Goal: Task Accomplishment & Management: Manage account settings

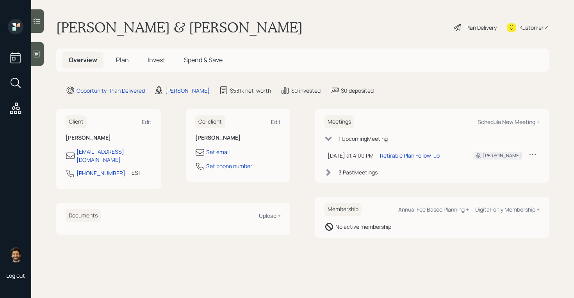
click at [471, 31] on div "Plan Delivery" at bounding box center [480, 27] width 31 height 8
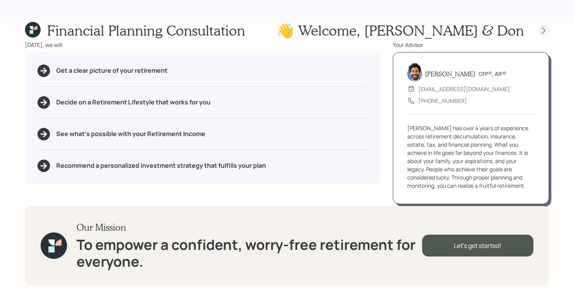
click at [542, 32] on icon at bounding box center [544, 31] width 8 height 8
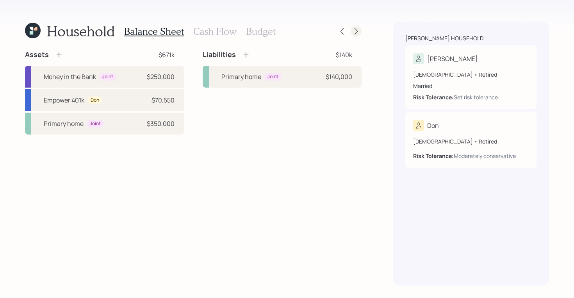
click at [358, 31] on icon at bounding box center [356, 31] width 8 height 8
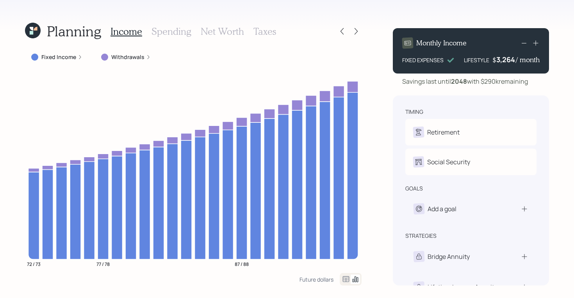
click at [358, 31] on icon at bounding box center [356, 31] width 8 height 8
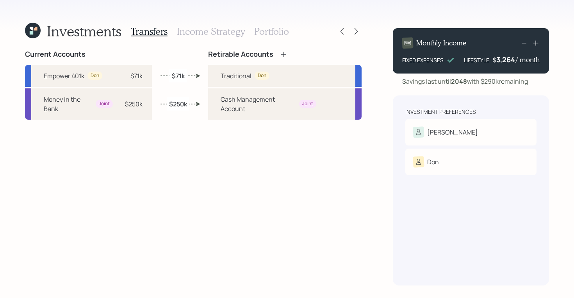
click at [358, 31] on icon at bounding box center [356, 31] width 8 height 8
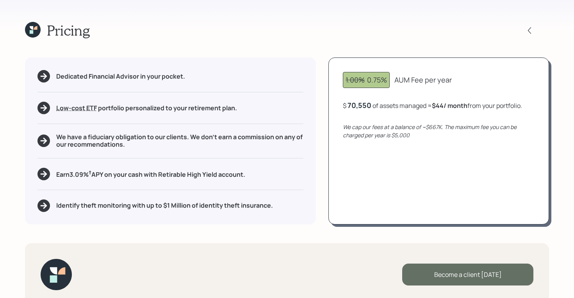
click at [440, 265] on div "Become a client today" at bounding box center [467, 274] width 131 height 22
click at [453, 276] on div "Go to Altruist" at bounding box center [467, 274] width 131 height 22
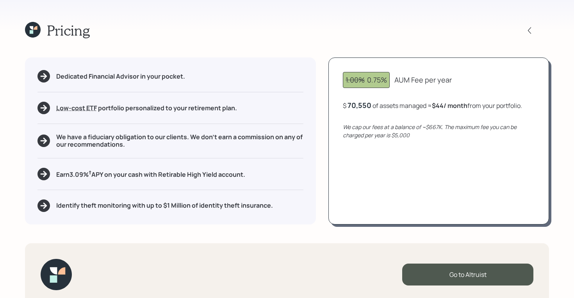
click at [34, 30] on icon at bounding box center [33, 30] width 16 height 16
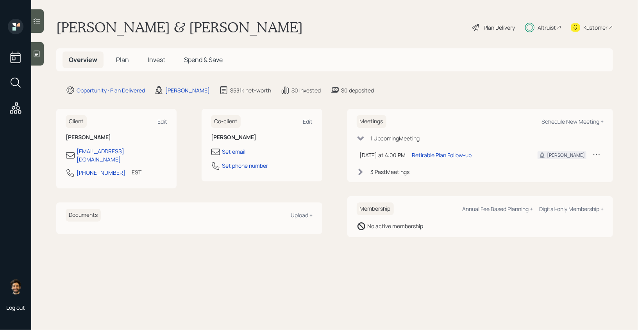
click at [119, 63] on span "Plan" at bounding box center [122, 59] width 13 height 9
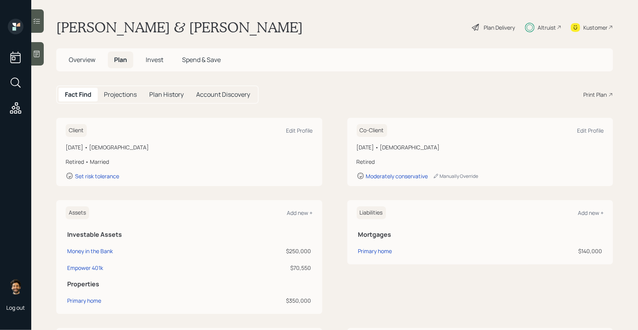
click at [574, 94] on div "Print Plan" at bounding box center [594, 95] width 23 height 8
click at [485, 21] on div "Plan Delivery" at bounding box center [493, 27] width 45 height 17
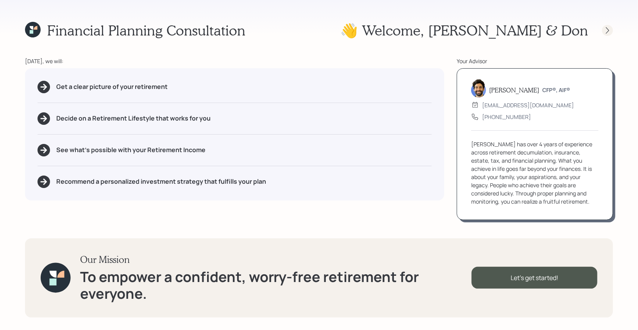
click at [574, 30] on icon at bounding box center [607, 31] width 8 height 8
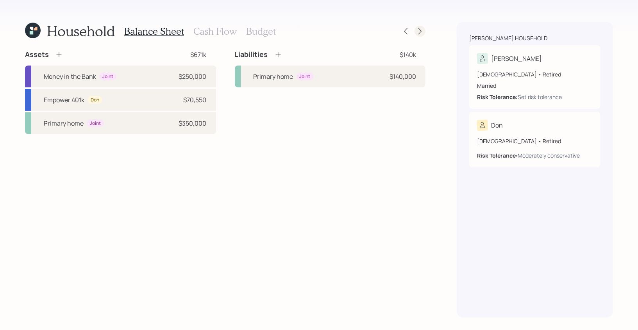
click at [421, 30] on icon at bounding box center [420, 31] width 8 height 8
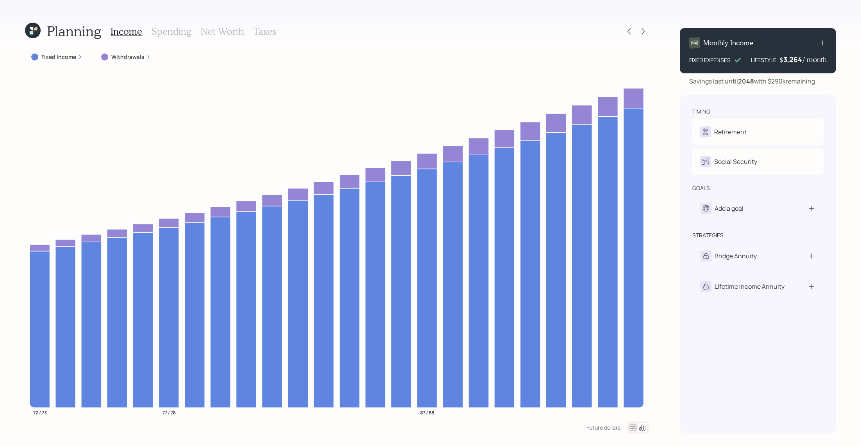
click at [26, 32] on icon at bounding box center [33, 31] width 16 height 16
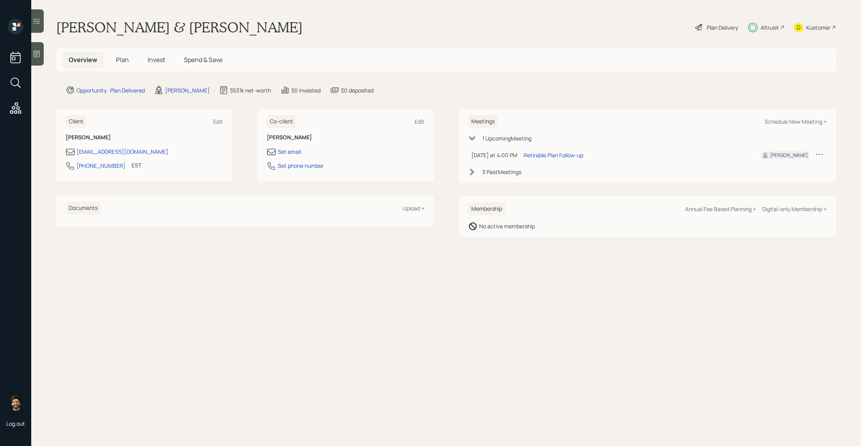
click at [123, 66] on h5 "Plan" at bounding box center [122, 60] width 25 height 17
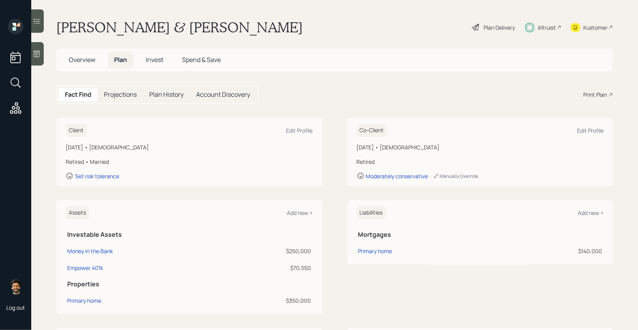
click at [154, 59] on span "Invest" at bounding box center [155, 59] width 18 height 9
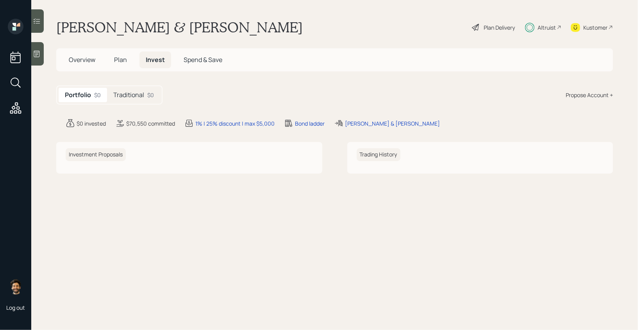
click at [132, 100] on div "Traditional $0" at bounding box center [133, 95] width 53 height 14
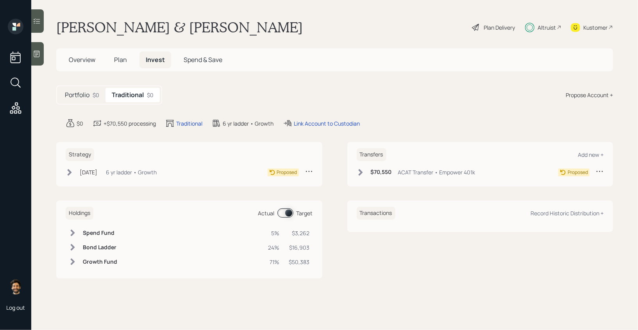
click at [121, 58] on span "Plan" at bounding box center [120, 59] width 13 height 9
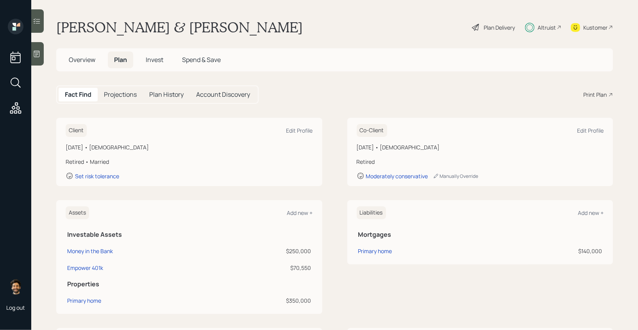
click at [159, 59] on span "Invest" at bounding box center [155, 59] width 18 height 9
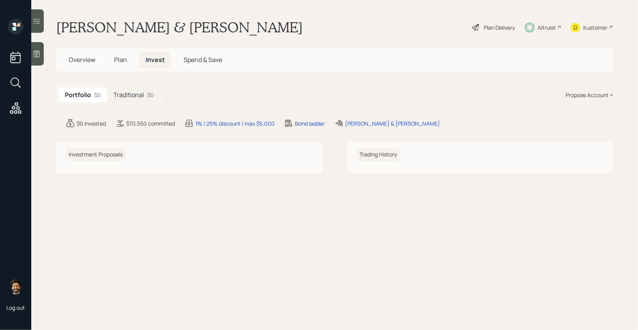
click at [127, 61] on h5 "Plan" at bounding box center [120, 60] width 25 height 17
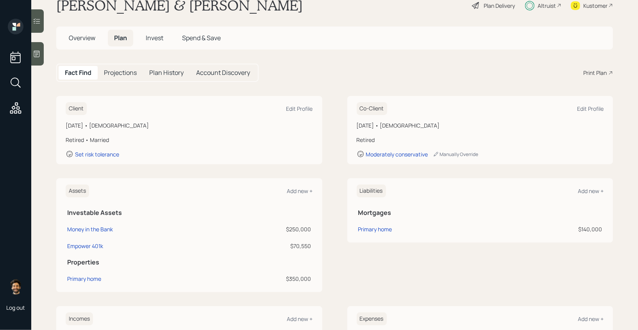
scroll to position [23, 0]
click at [396, 129] on div "January 25, 1952 • 73 years old Retired Moderately conservative Manually Overri…" at bounding box center [479, 139] width 247 height 37
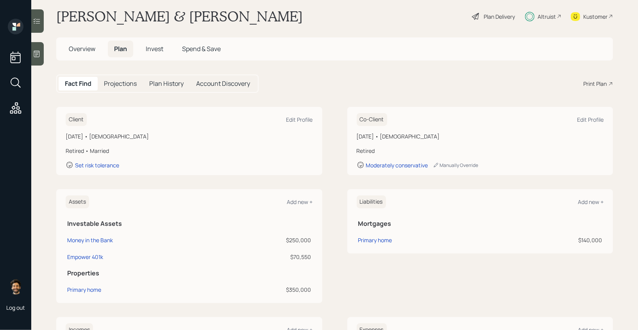
scroll to position [7, 0]
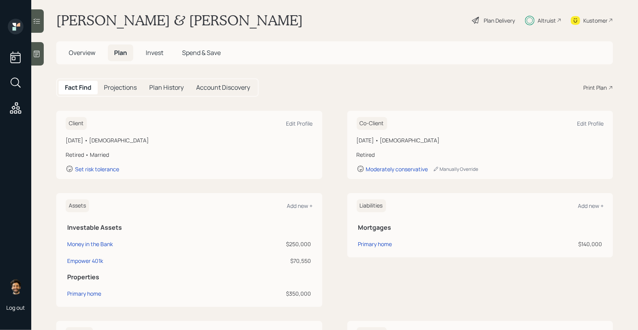
click at [81, 52] on span "Overview" at bounding box center [82, 52] width 27 height 9
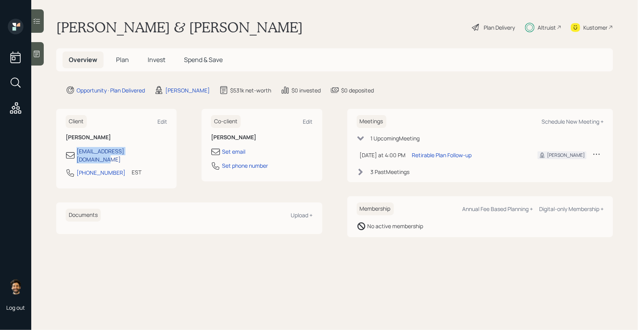
drag, startPoint x: 159, startPoint y: 152, endPoint x: 77, endPoint y: 150, distance: 82.4
click at [77, 150] on div "beckyackerman@outlook.com" at bounding box center [117, 155] width 102 height 16
copy div "beckyackerman@outlook.com"
drag, startPoint x: 90, startPoint y: 150, endPoint x: 240, endPoint y: 3, distance: 210.1
click at [0, 0] on div "Log out Becky & Don Ackerman Plan Delivery Altruist Kustomer Overview Plan Inve…" at bounding box center [319, 165] width 638 height 330
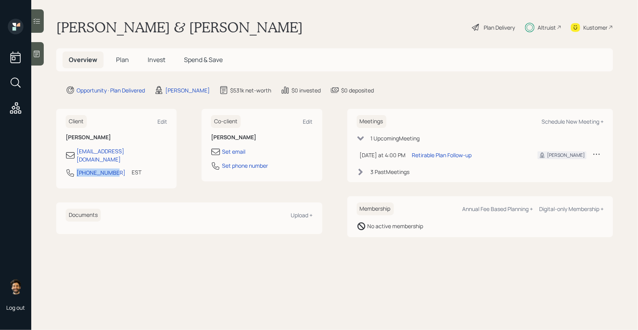
drag, startPoint x: 113, startPoint y: 165, endPoint x: 71, endPoint y: 170, distance: 42.1
click at [71, 170] on div "502-445-1972 EST Currently 4:05 PM" at bounding box center [117, 175] width 102 height 14
copy div "502-445-1972"
drag, startPoint x: 91, startPoint y: 166, endPoint x: 301, endPoint y: 4, distance: 265.4
click at [0, 0] on div "Log out Becky & Don Ackerman Plan Delivery Altruist Kustomer Overview Plan Inve…" at bounding box center [319, 165] width 638 height 330
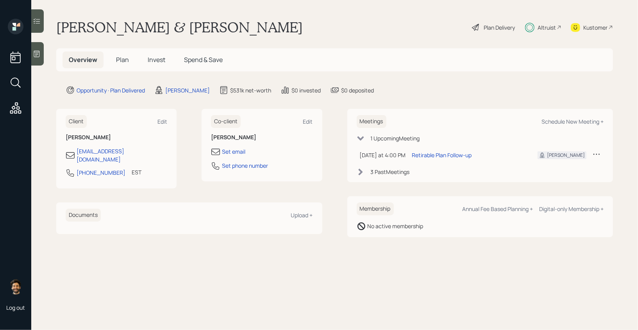
click at [509, 25] on div "Plan Delivery" at bounding box center [498, 27] width 31 height 8
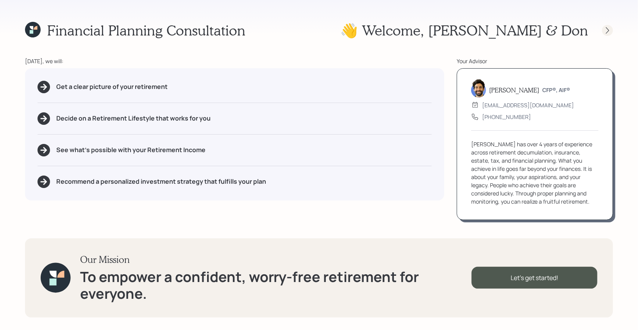
click at [574, 29] on icon at bounding box center [607, 30] width 3 height 7
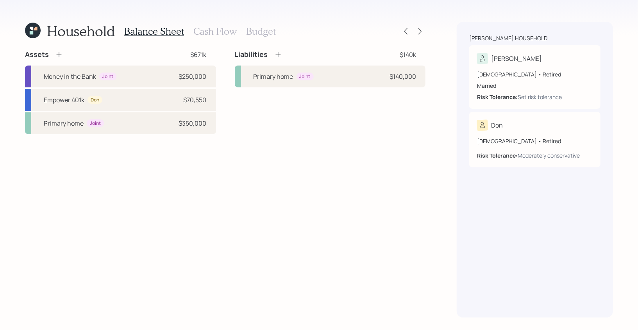
click at [425, 29] on div at bounding box center [412, 31] width 25 height 11
click at [419, 29] on icon at bounding box center [419, 31] width 3 height 7
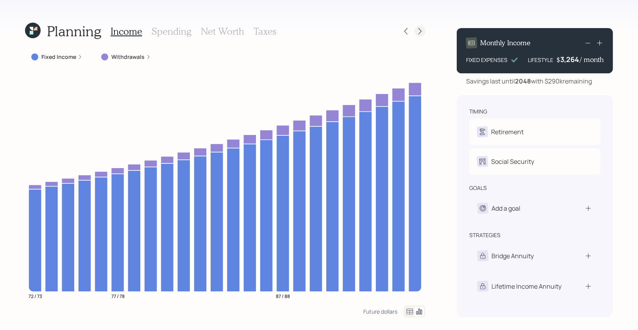
click at [421, 33] on icon at bounding box center [420, 31] width 8 height 8
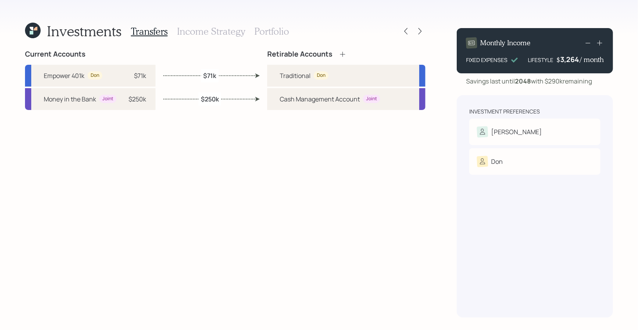
click at [255, 30] on h3 "Portfolio" at bounding box center [271, 31] width 35 height 11
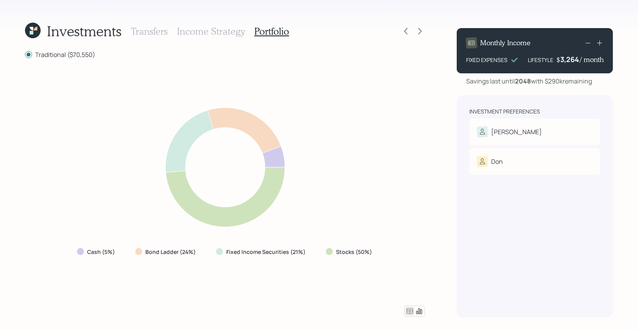
click at [32, 32] on icon at bounding box center [32, 33] width 4 height 4
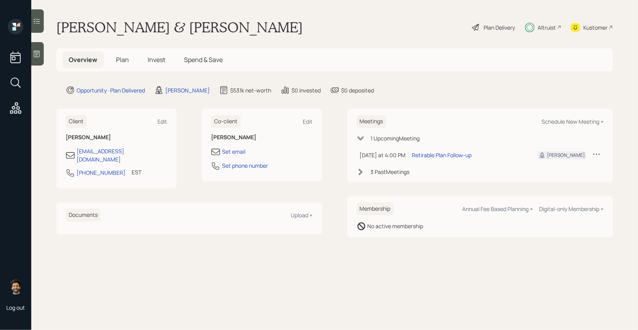
click at [128, 62] on h5 "Plan" at bounding box center [122, 60] width 25 height 17
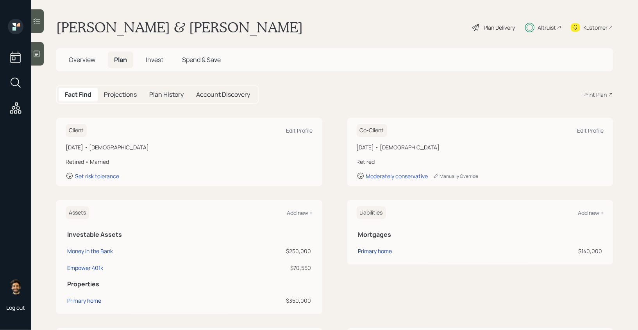
click at [543, 18] on main "Becky & Don Ackerman Plan Delivery Altruist Kustomer Overview Plan Invest Spend…" at bounding box center [334, 165] width 606 height 330
click at [546, 31] on div "Altruist" at bounding box center [546, 27] width 18 height 8
click at [574, 28] on div "Kustomer" at bounding box center [595, 27] width 24 height 8
click at [149, 57] on span "Invest" at bounding box center [155, 59] width 18 height 9
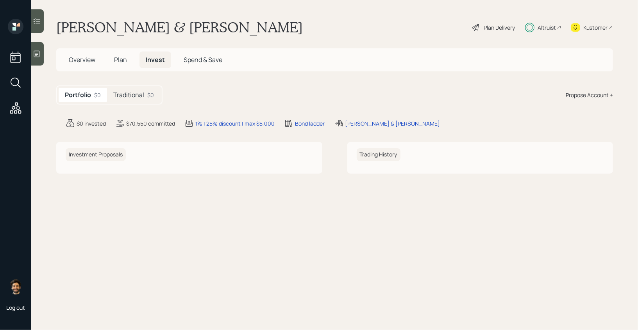
click at [134, 91] on h5 "Traditional" at bounding box center [128, 94] width 31 height 7
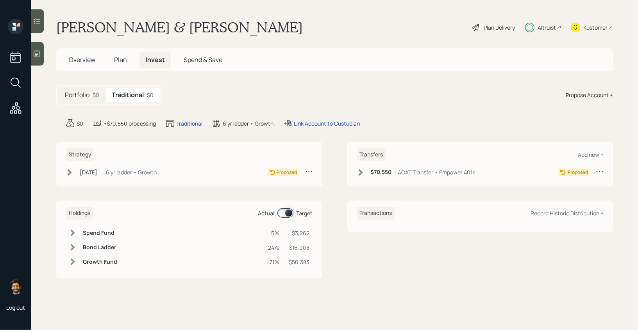
click at [139, 167] on div "Sep 8, 2025 Monday, September 8, 2025 1:21 PM EDT 6 yr ladder • Growth" at bounding box center [111, 172] width 91 height 10
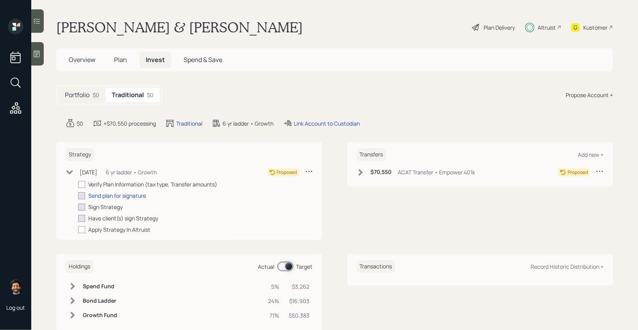
click at [85, 180] on div "Sep 8, 2025 Monday, September 8, 2025 1:21 PM EDT 6 yr ladder • Growth Proposed…" at bounding box center [189, 200] width 247 height 66
click at [80, 184] on div at bounding box center [81, 184] width 7 height 7
click at [78, 184] on input "checkbox" at bounding box center [78, 184] width 0 height 0
checkbox input "true"
click at [351, 173] on div "Transfers Add new + $70,550 ACAT Transfer • Empower 401k Proposed" at bounding box center [480, 164] width 266 height 45
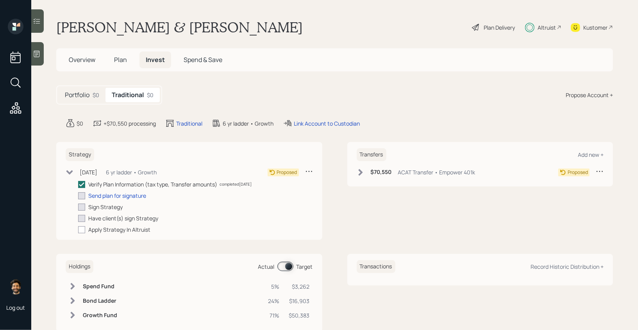
click at [362, 174] on icon at bounding box center [360, 173] width 8 height 8
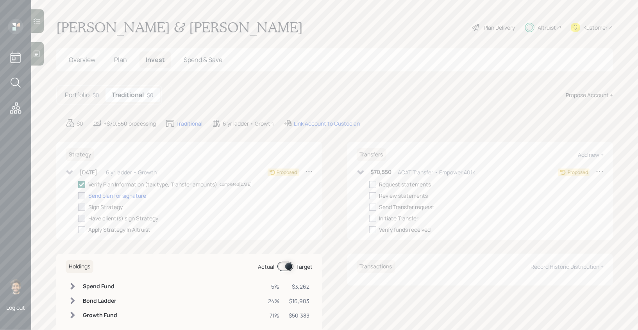
click at [372, 188] on div at bounding box center [372, 184] width 7 height 7
click at [369, 185] on input "checkbox" at bounding box center [369, 184] width 0 height 0
checkbox input "true"
click at [124, 56] on span "Plan" at bounding box center [120, 59] width 13 height 9
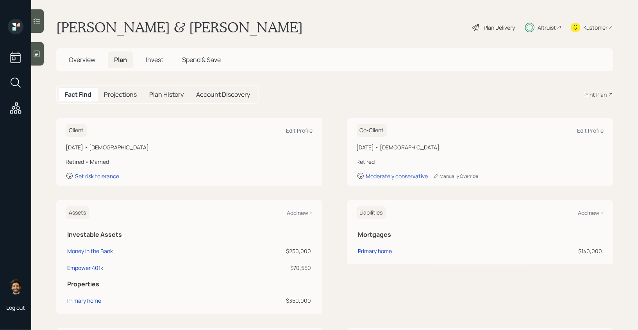
click at [574, 95] on div "Print Plan" at bounding box center [594, 95] width 23 height 8
click at [574, 32] on div "Kustomer" at bounding box center [591, 27] width 42 height 17
click at [156, 60] on span "Invest" at bounding box center [155, 59] width 18 height 9
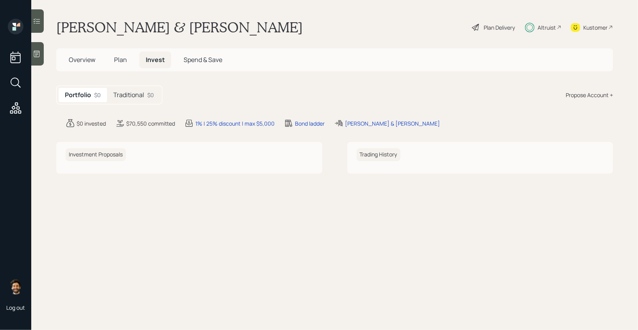
click at [133, 96] on h5 "Traditional" at bounding box center [128, 94] width 31 height 7
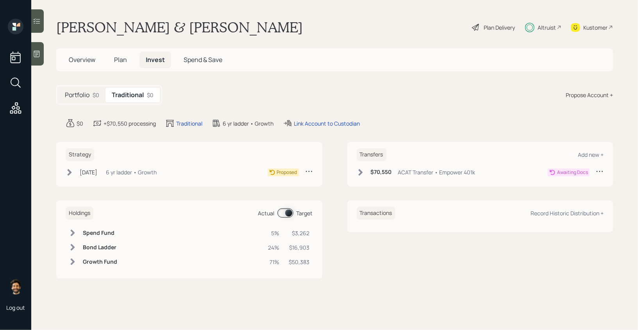
click at [360, 170] on icon at bounding box center [360, 172] width 4 height 7
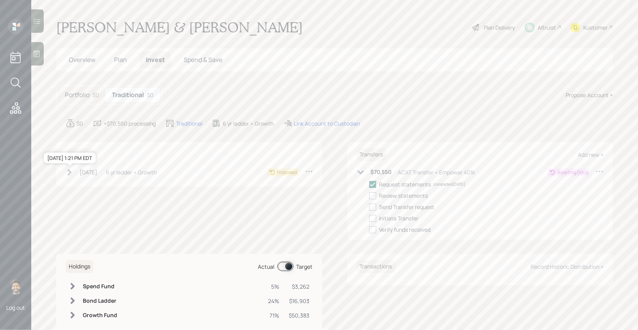
click at [81, 169] on div "Sep 8, 2025" at bounding box center [89, 172] width 18 height 8
click at [325, 120] on div "Link Account to Custodian" at bounding box center [327, 123] width 66 height 8
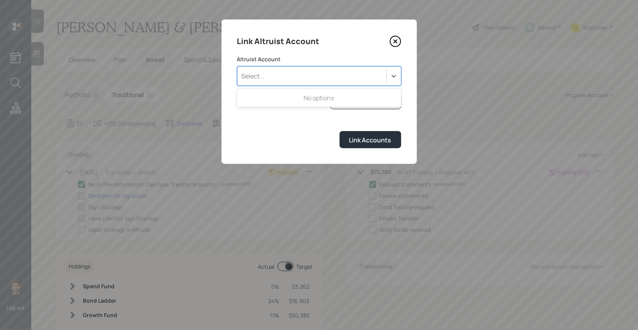
click at [281, 74] on div "Select..." at bounding box center [311, 75] width 149 height 13
click at [311, 60] on label "Altruist Account" at bounding box center [319, 59] width 164 height 8
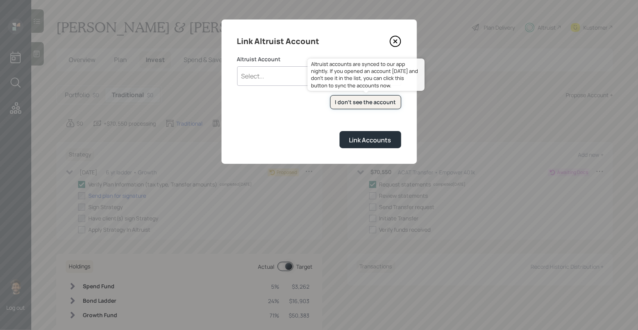
click at [351, 98] on button "I don't see the account" at bounding box center [365, 102] width 71 height 14
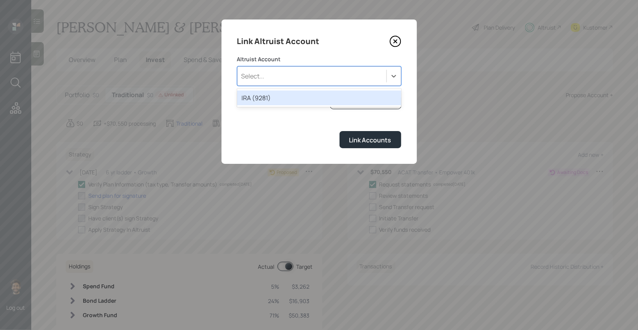
click at [266, 78] on div "Select..." at bounding box center [311, 75] width 149 height 13
click at [263, 100] on div "IRA (9281)" at bounding box center [319, 98] width 164 height 15
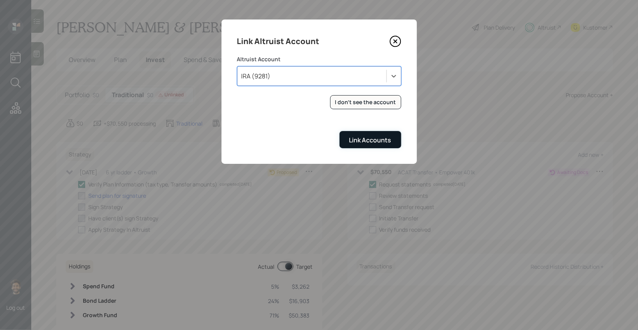
click at [351, 138] on div "Link Accounts" at bounding box center [370, 140] width 42 height 9
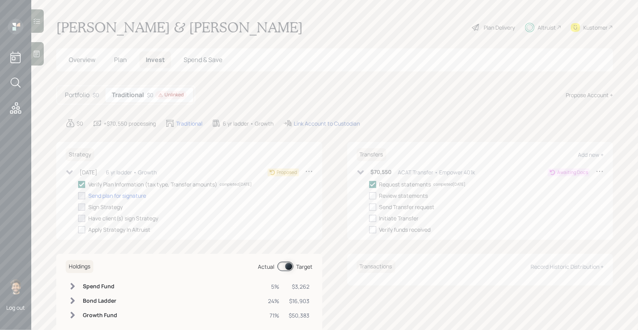
click at [315, 122] on div "Link Account to Custodian" at bounding box center [327, 123] width 66 height 8
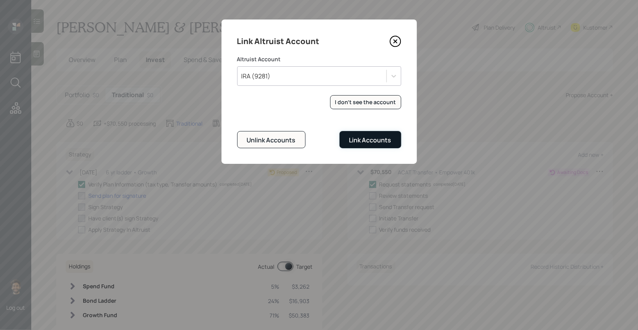
click at [369, 139] on div "Link Accounts" at bounding box center [370, 140] width 42 height 9
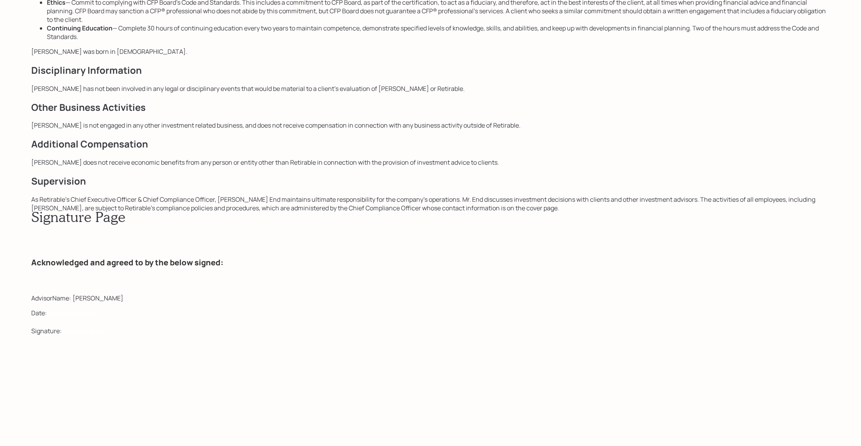
scroll to position [9636, 0]
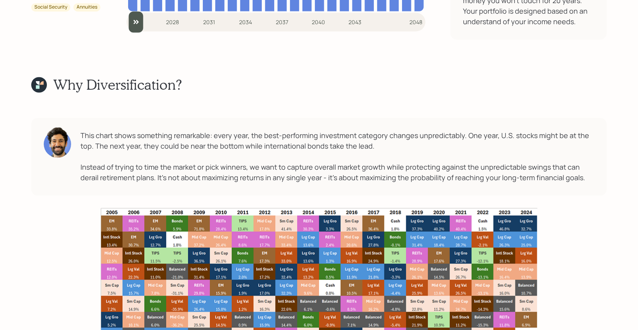
scroll to position [4785, 0]
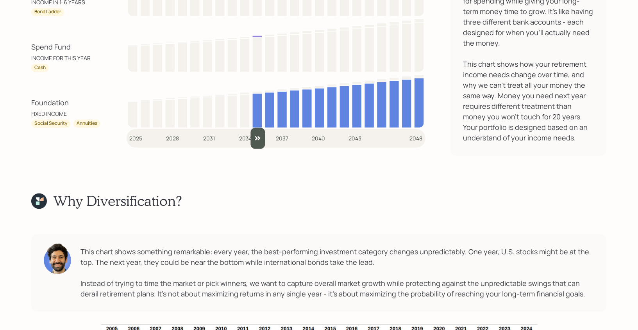
drag, startPoint x: 135, startPoint y: 145, endPoint x: 261, endPoint y: 129, distance: 126.7
type input "2035"
click at [261, 129] on input "slider" at bounding box center [275, 138] width 299 height 21
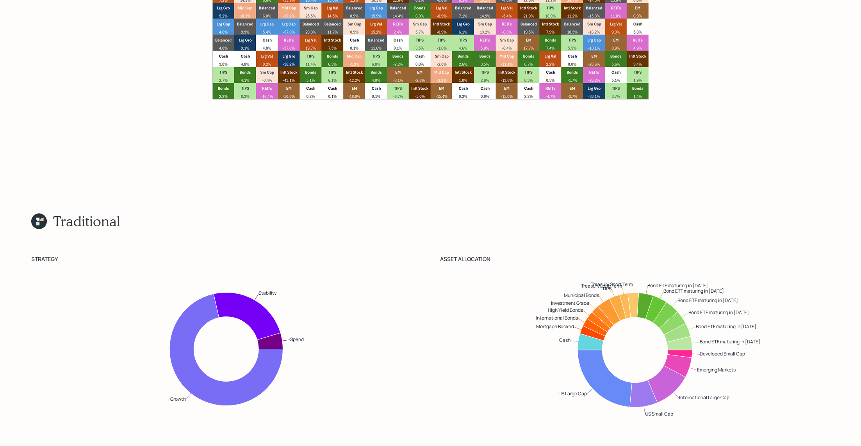
scroll to position [7331, 0]
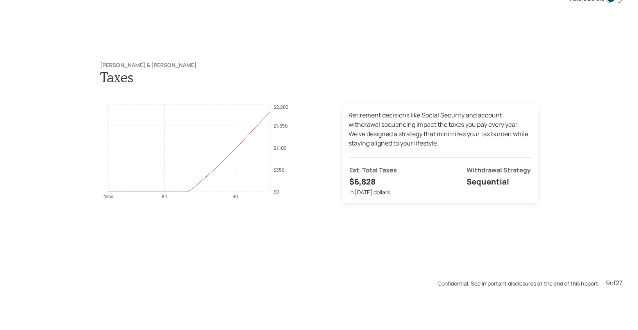
scroll to position [2644, 0]
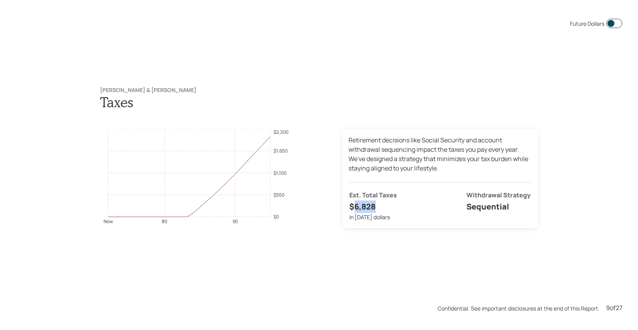
drag, startPoint x: 381, startPoint y: 205, endPoint x: 350, endPoint y: 208, distance: 30.7
click at [351, 208] on h4 "$6,828" at bounding box center [373, 207] width 48 height 12
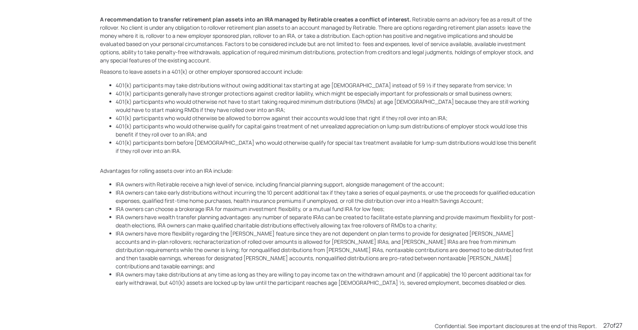
scroll to position [7603, 0]
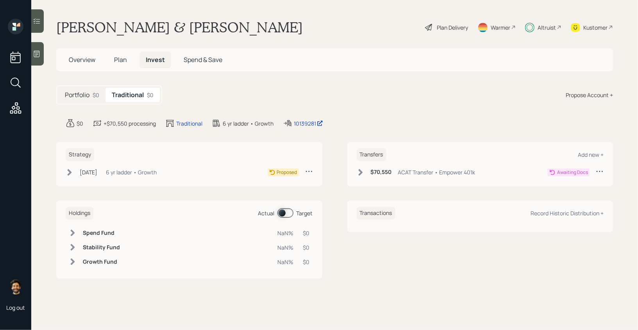
click at [122, 174] on div "6 yr ladder • Growth" at bounding box center [131, 172] width 51 height 8
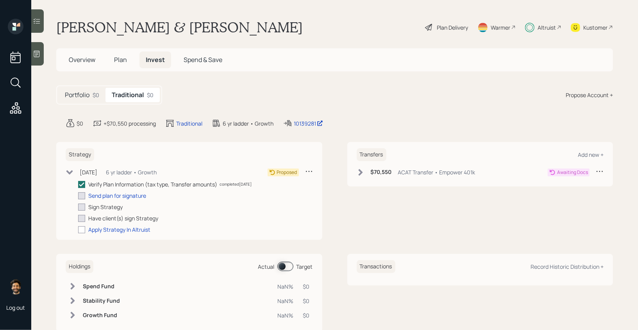
click at [120, 173] on div "6 yr ladder • Growth" at bounding box center [131, 172] width 51 height 8
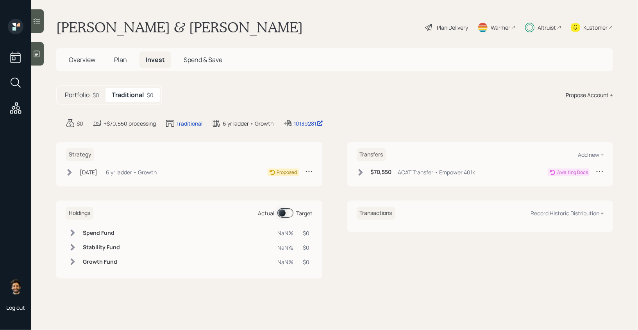
click at [363, 171] on icon at bounding box center [360, 173] width 8 height 8
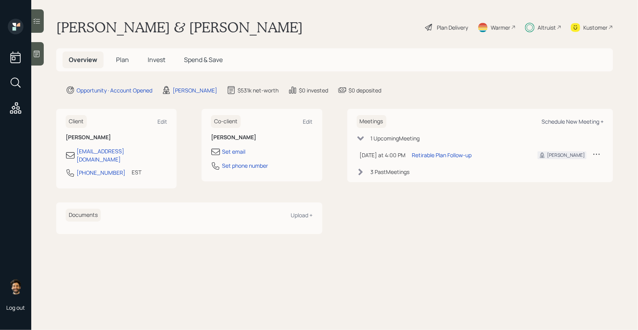
click at [572, 123] on div "Schedule New Meeting +" at bounding box center [572, 121] width 62 height 7
select select "f14b762f-c7c2-4b89-9227-8fa891345eea"
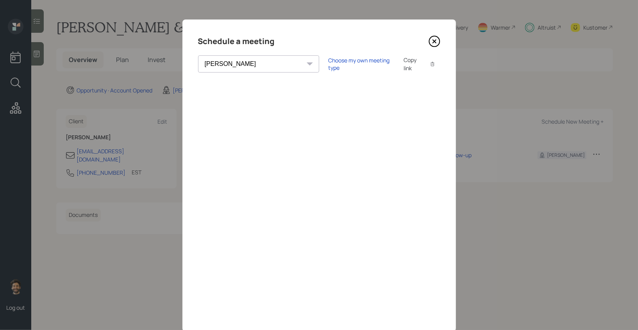
scroll to position [2, 0]
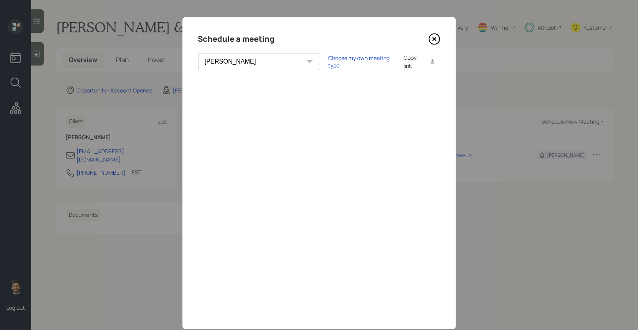
click at [432, 41] on icon at bounding box center [434, 39] width 12 height 12
